Goal: Check status: Check status

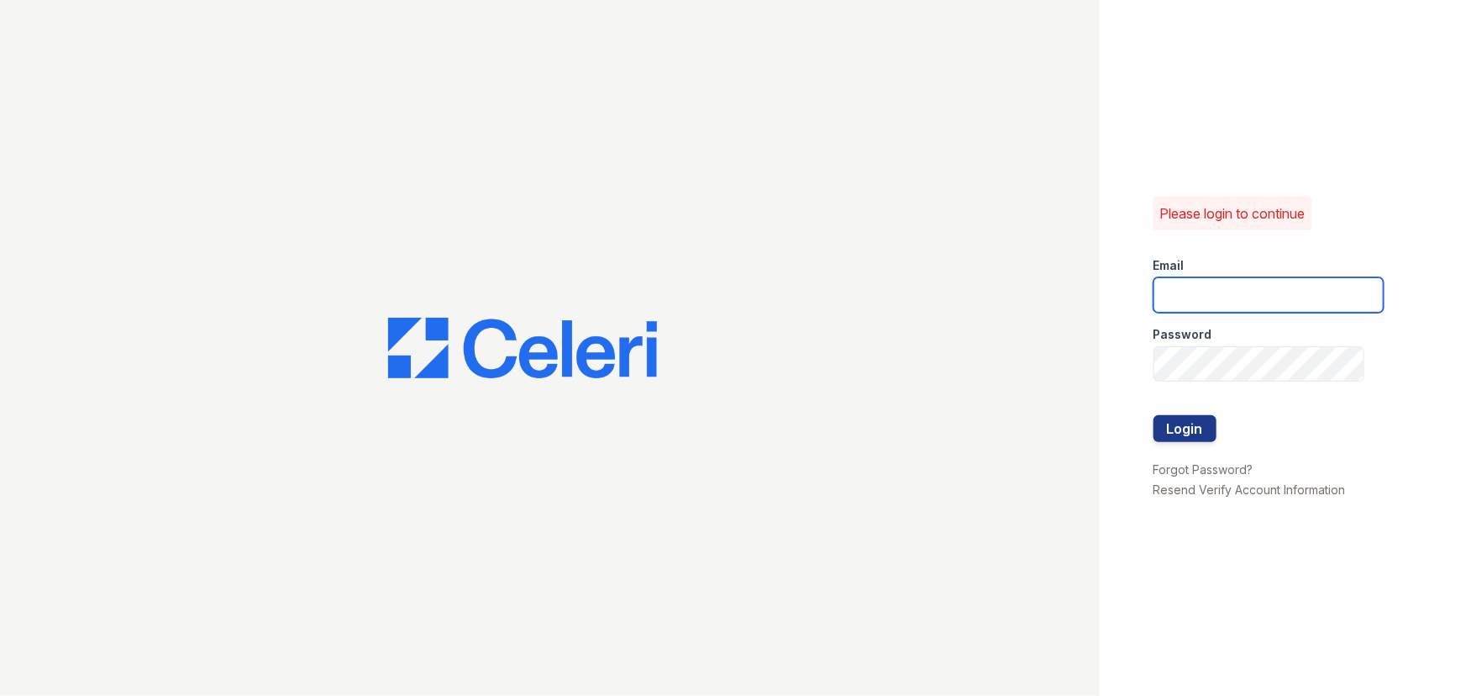
click at [1173, 299] on input "email" at bounding box center [1269, 294] width 230 height 35
type input "aalexander@trinity-pm.com"
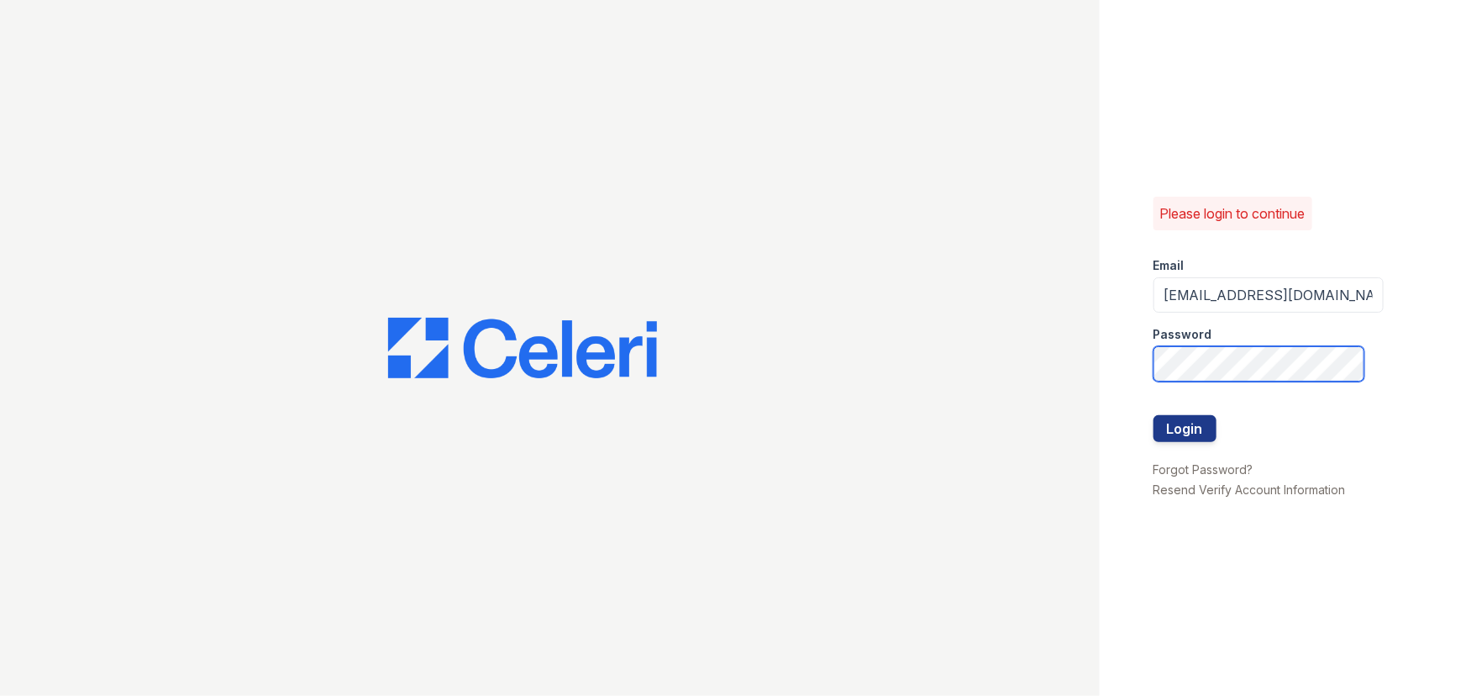
click at [1154, 415] on button "Login" at bounding box center [1185, 428] width 63 height 27
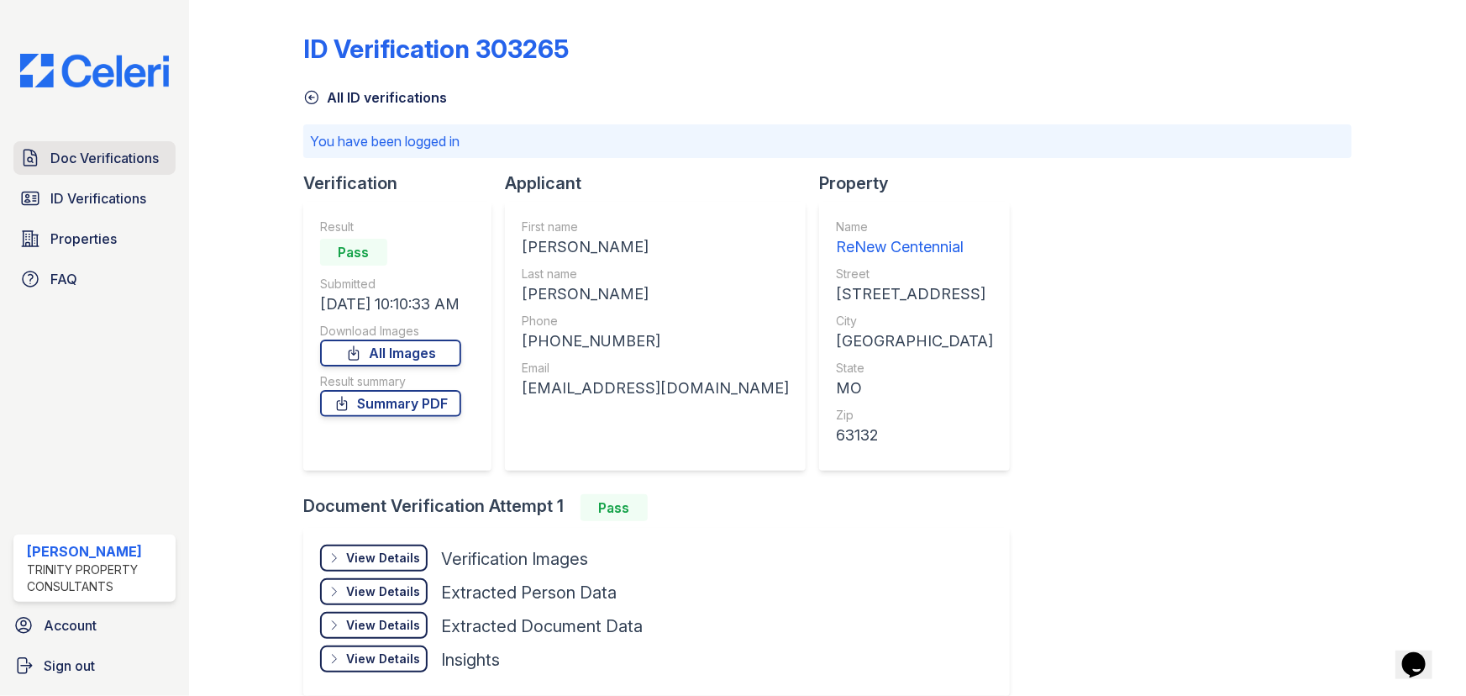
click at [140, 160] on span "Doc Verifications" at bounding box center [104, 158] width 108 height 20
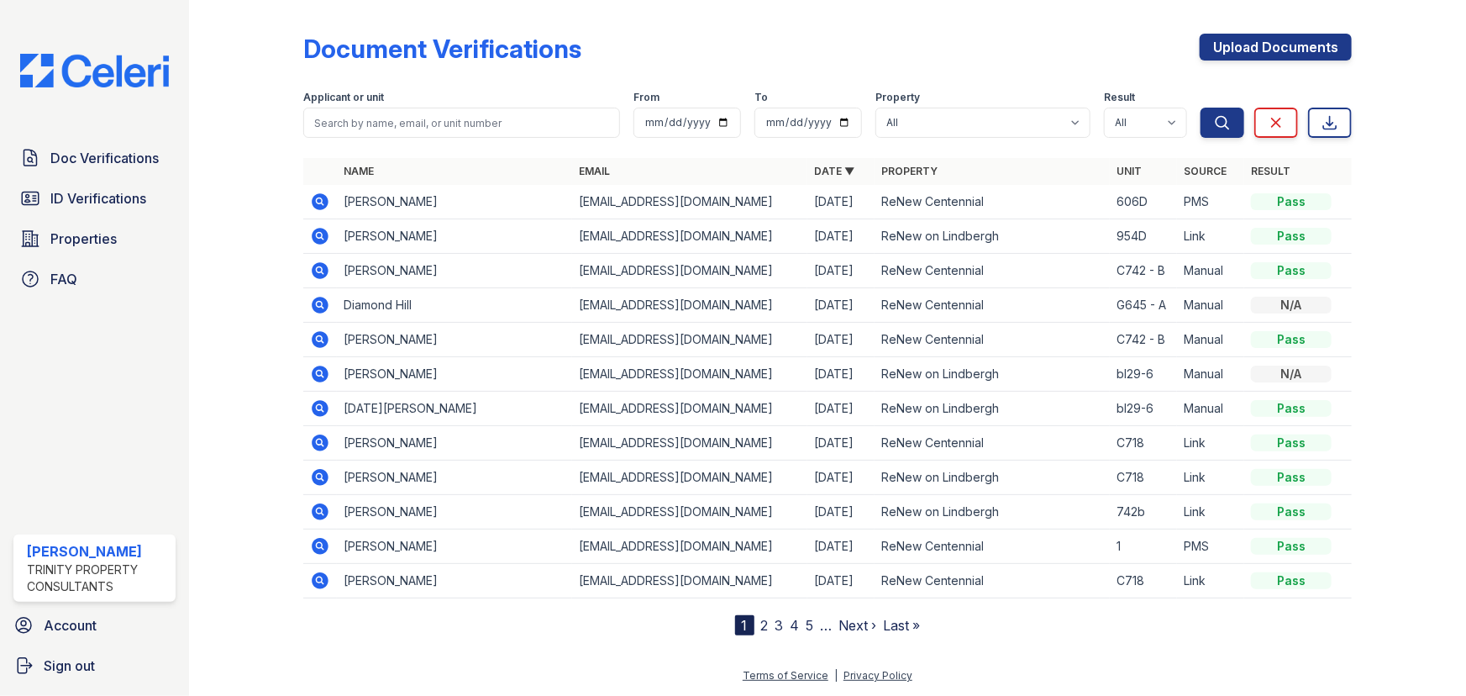
click at [319, 308] on icon at bounding box center [320, 305] width 17 height 17
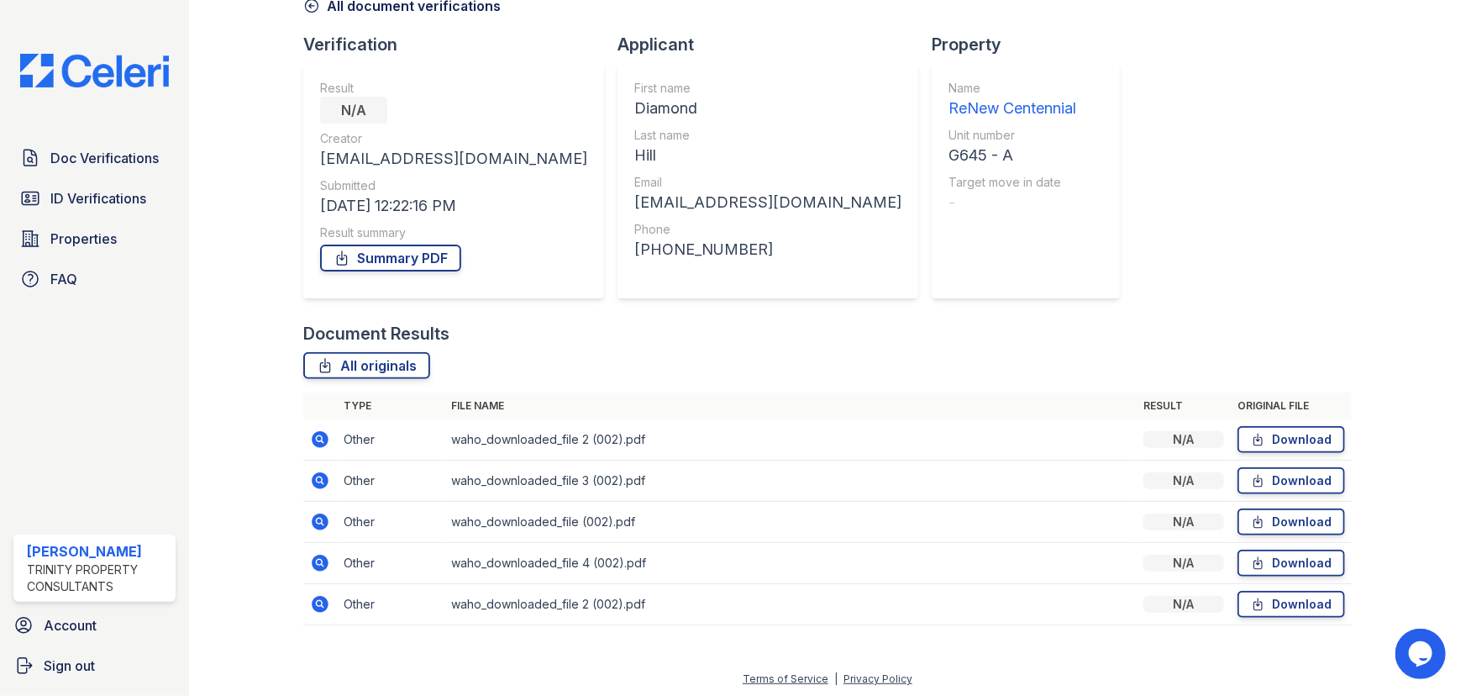
scroll to position [93, 0]
click at [314, 437] on icon at bounding box center [320, 437] width 17 height 17
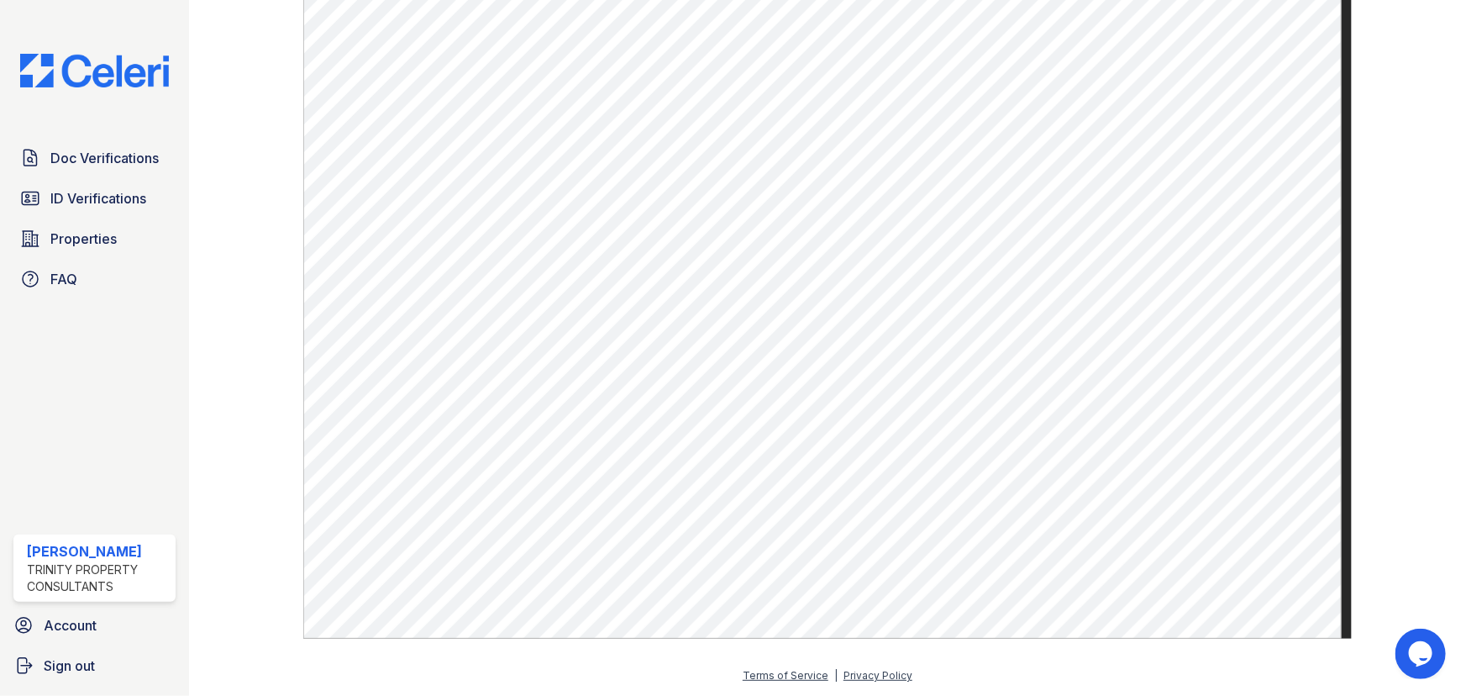
scroll to position [552, 0]
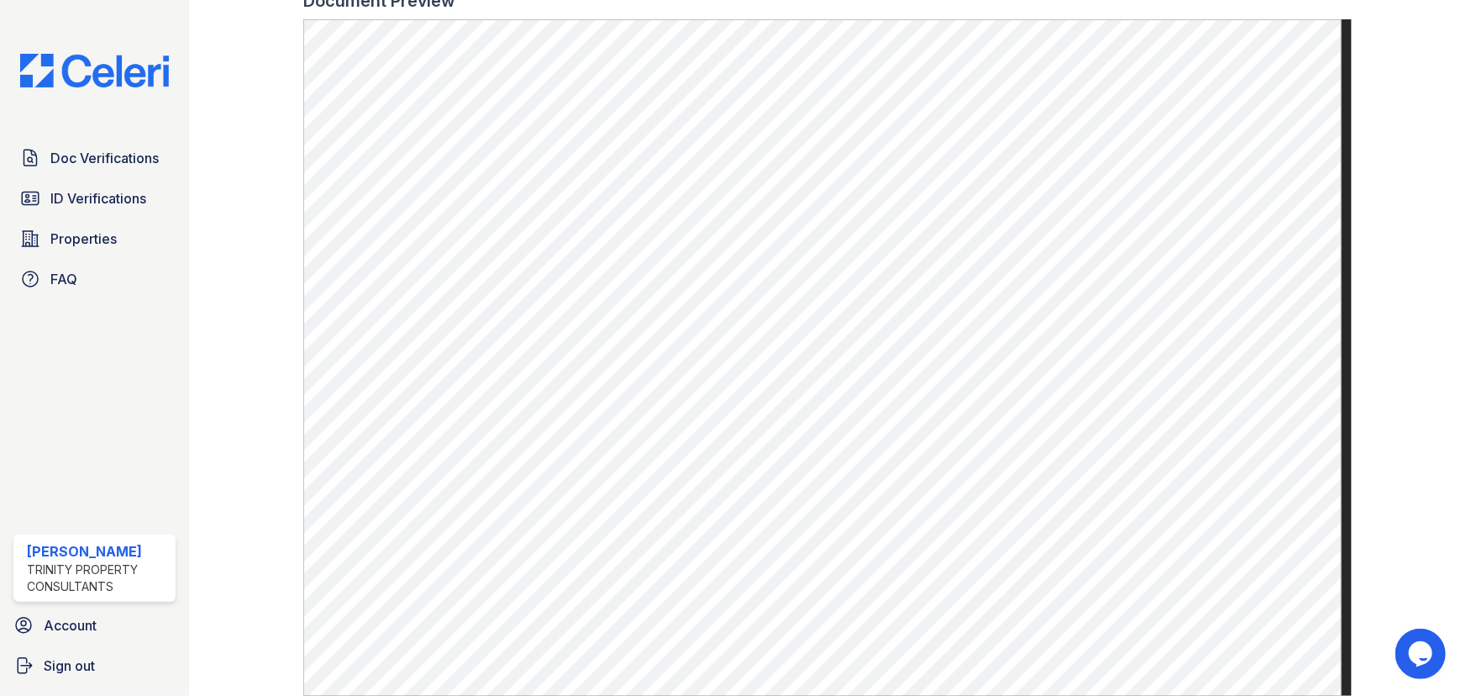
click at [1375, 230] on div at bounding box center [1395, 85] width 87 height 1260
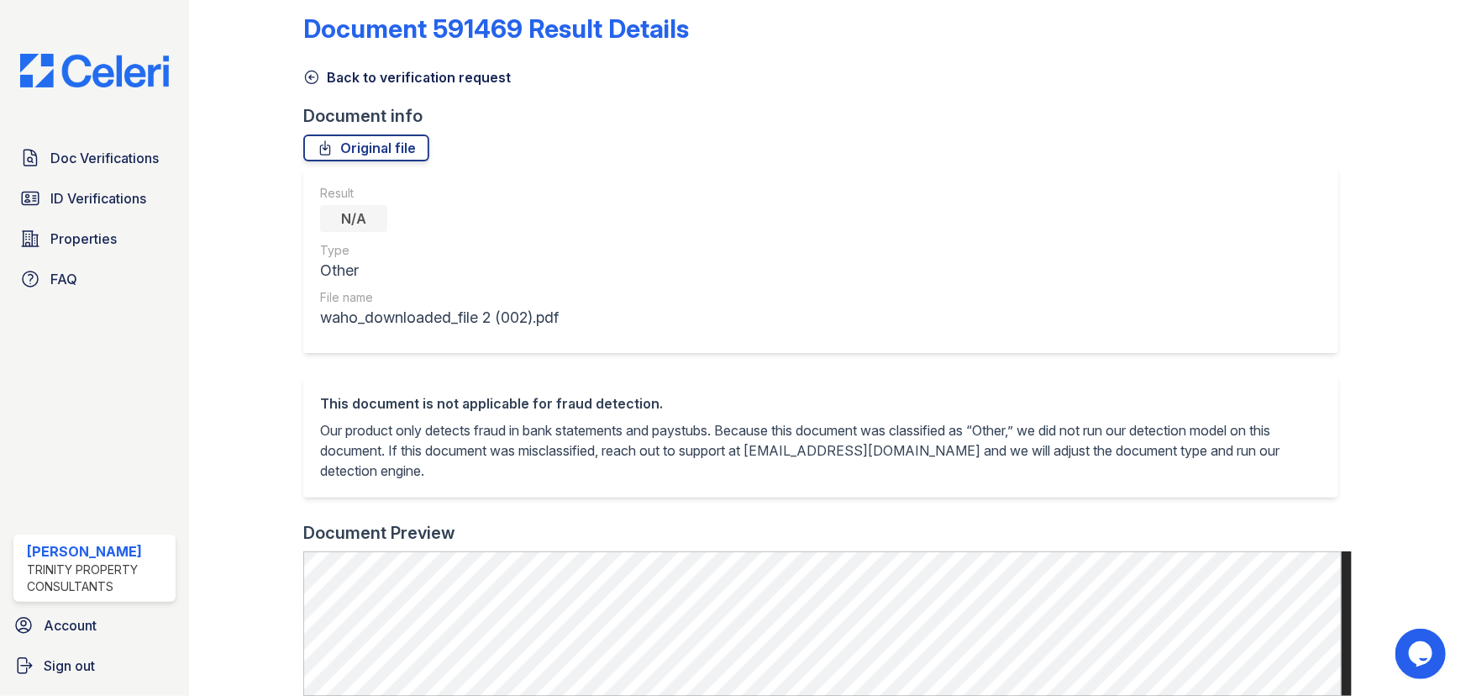
scroll to position [0, 0]
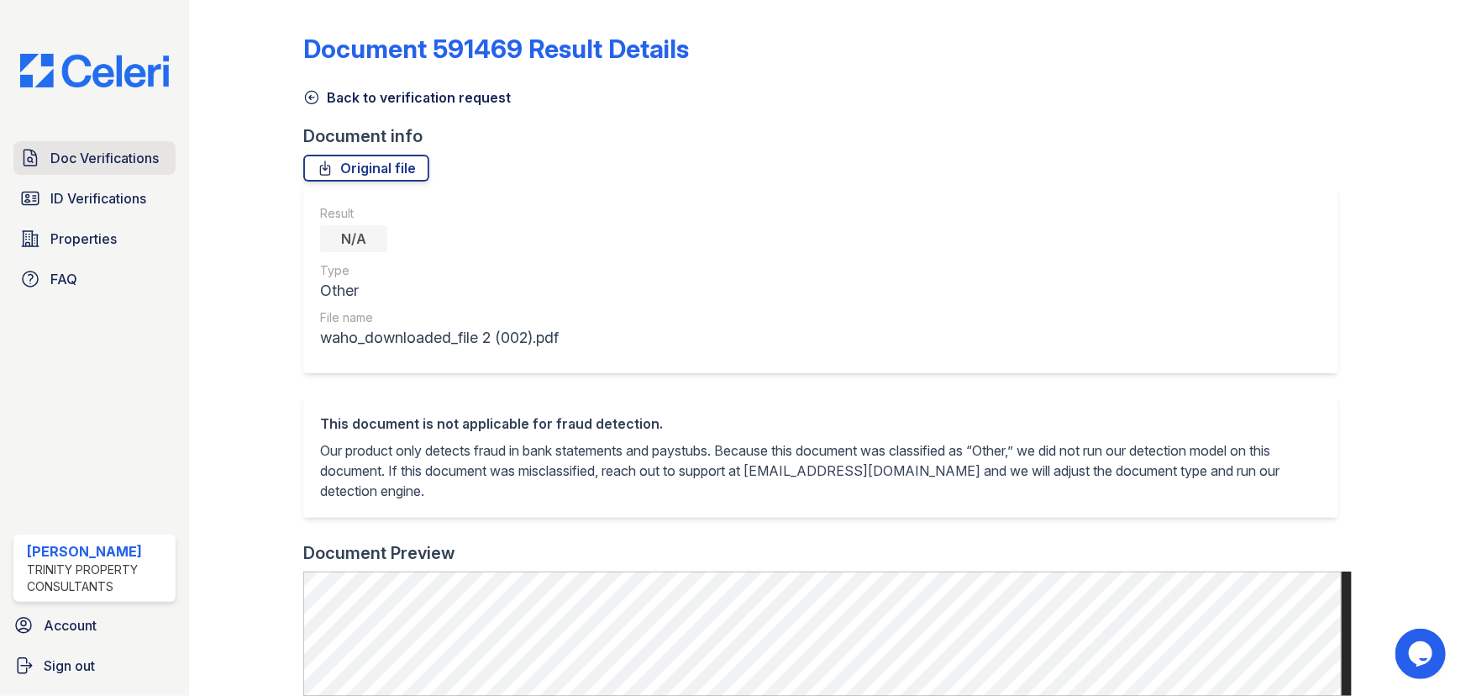
click at [126, 159] on span "Doc Verifications" at bounding box center [104, 158] width 108 height 20
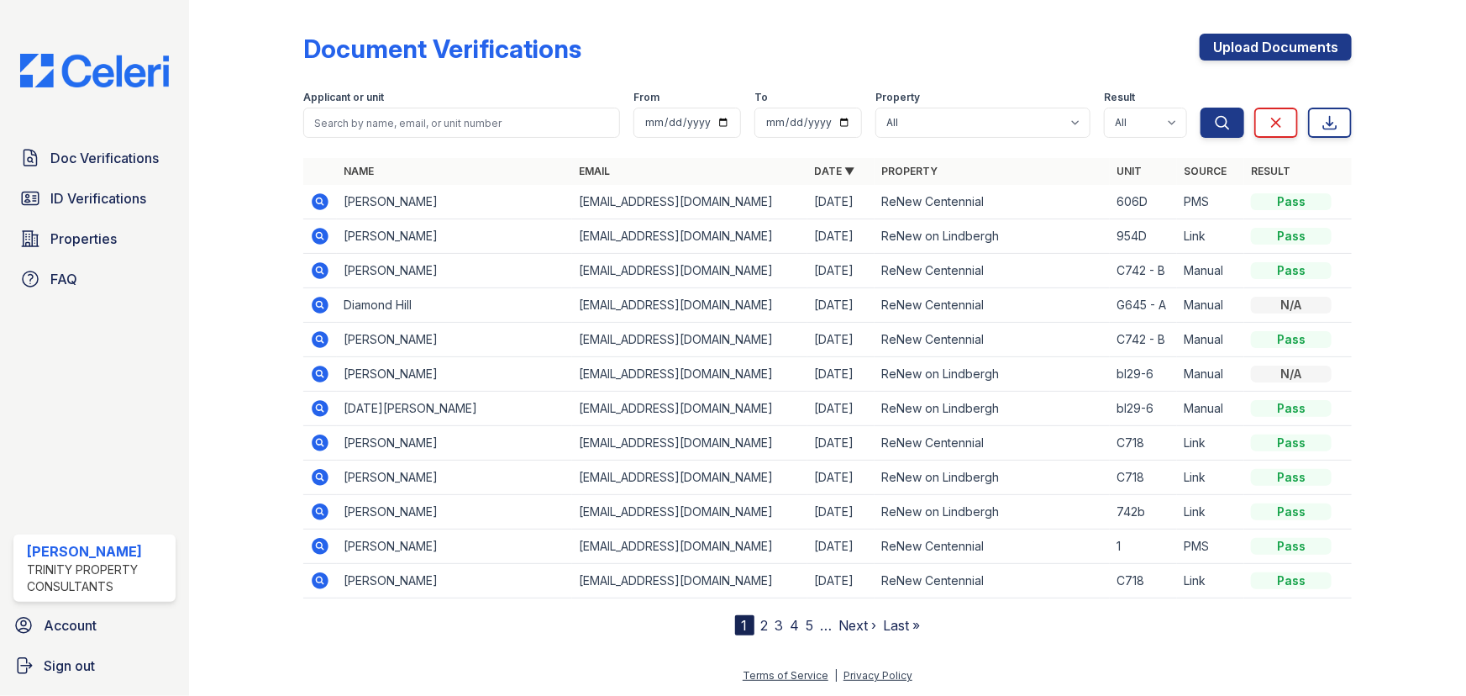
click at [318, 297] on icon at bounding box center [320, 305] width 17 height 17
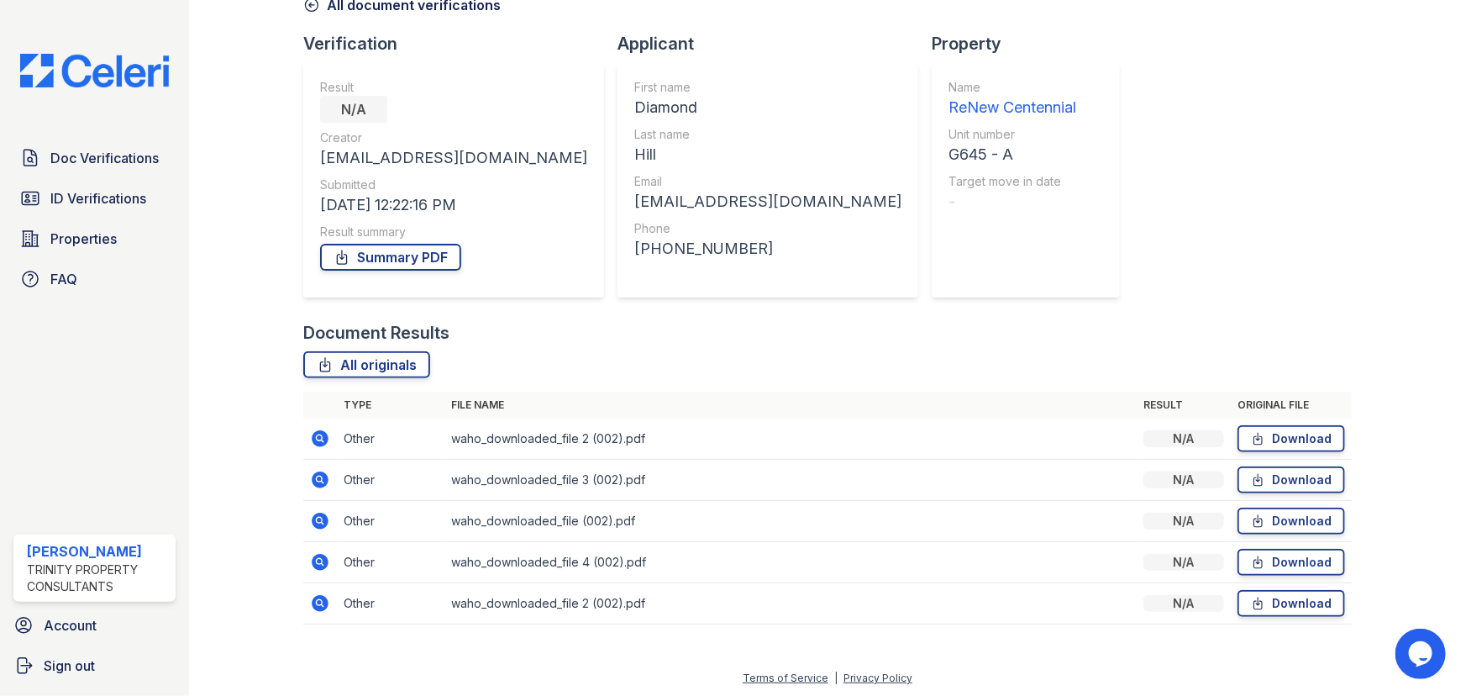
scroll to position [93, 0]
click at [320, 470] on icon at bounding box center [320, 479] width 20 height 20
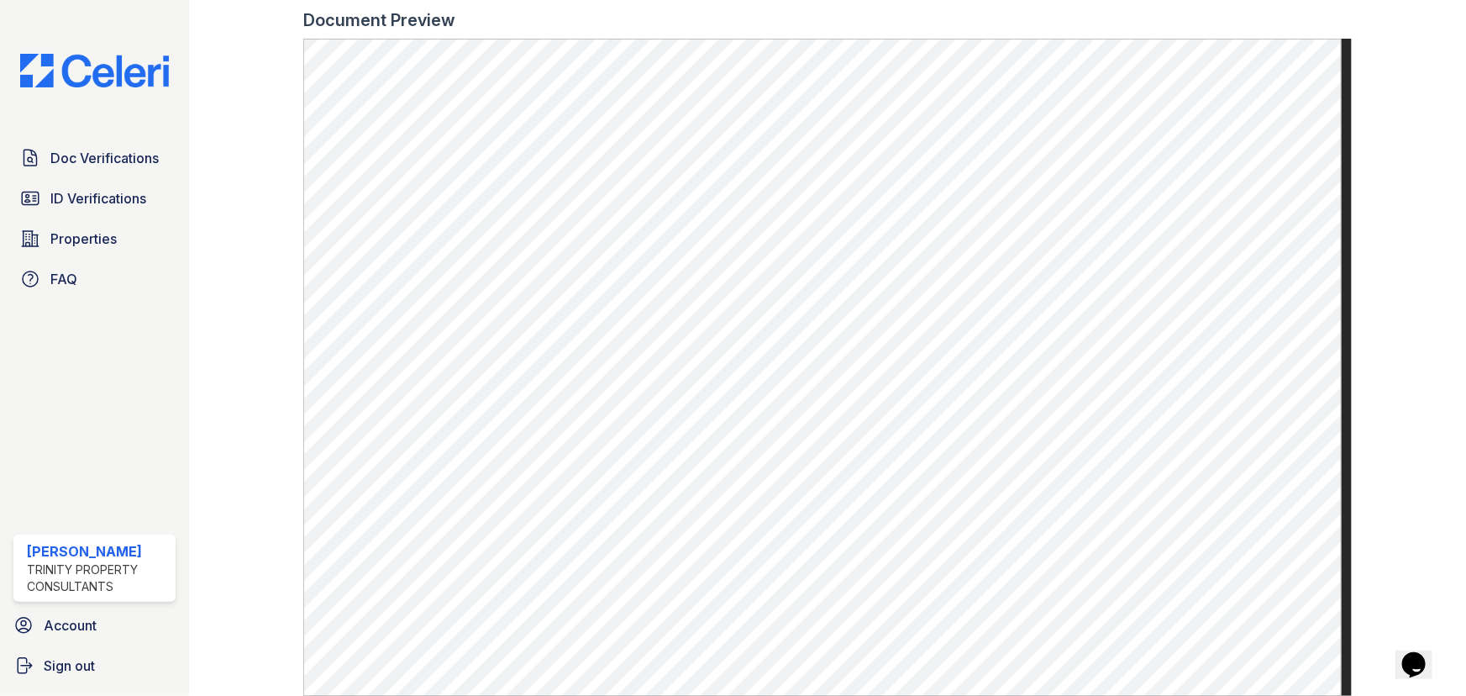
scroll to position [534, 0]
